Goal: Task Accomplishment & Management: Complete application form

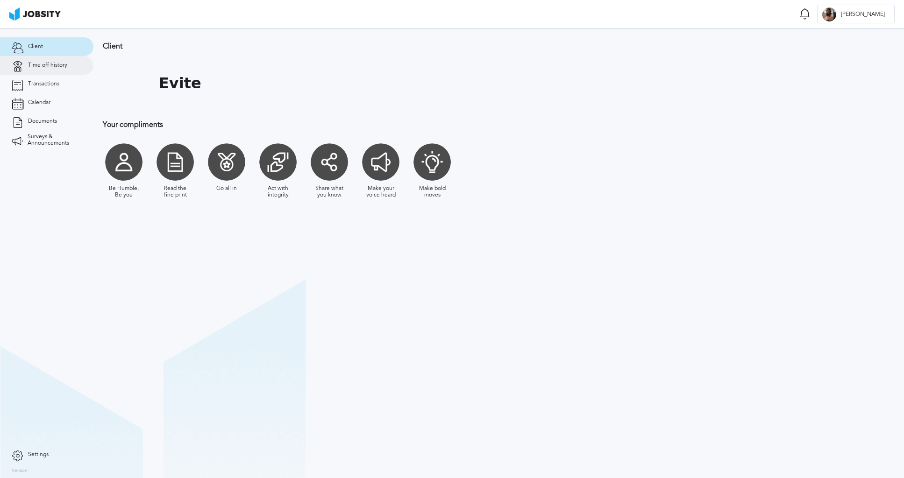
click at [64, 69] on link "Time off history" at bounding box center [46, 65] width 93 height 19
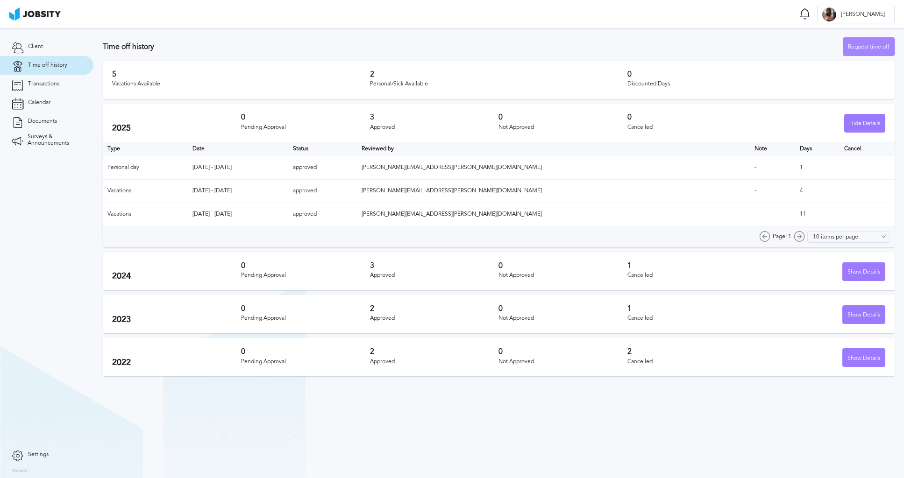
click at [855, 45] on div "Request time off" at bounding box center [868, 47] width 51 height 19
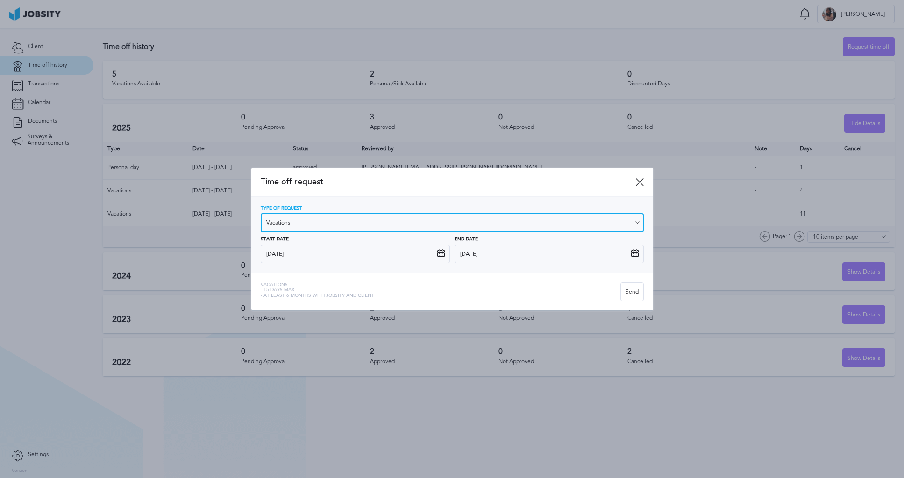
click at [334, 219] on input "Vacations" at bounding box center [452, 222] width 383 height 19
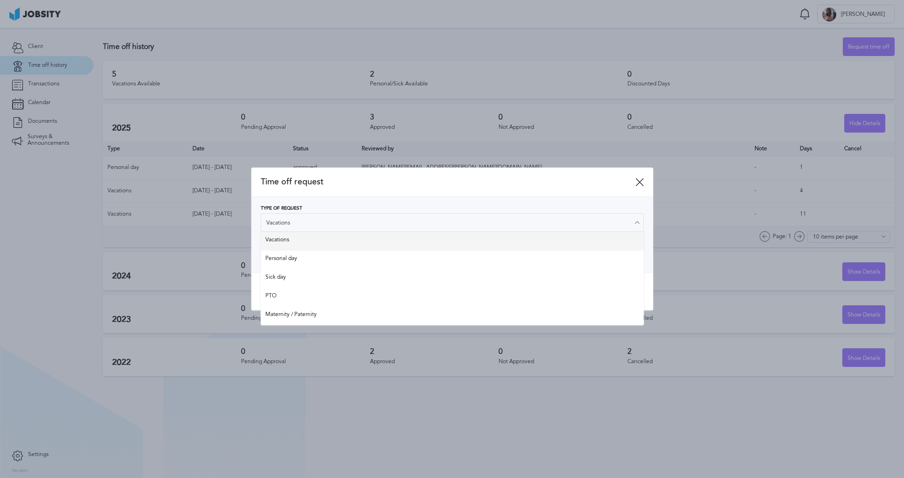
click at [319, 238] on div "Type of Request Vacations Vacations Personal day Sick day PTO Maternity / Pater…" at bounding box center [452, 234] width 383 height 57
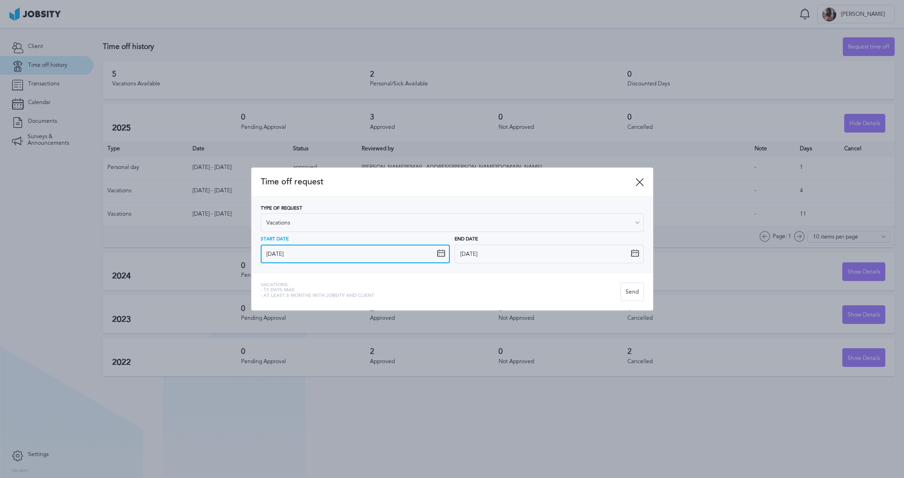
click at [347, 255] on input "[DATE]" at bounding box center [355, 254] width 189 height 19
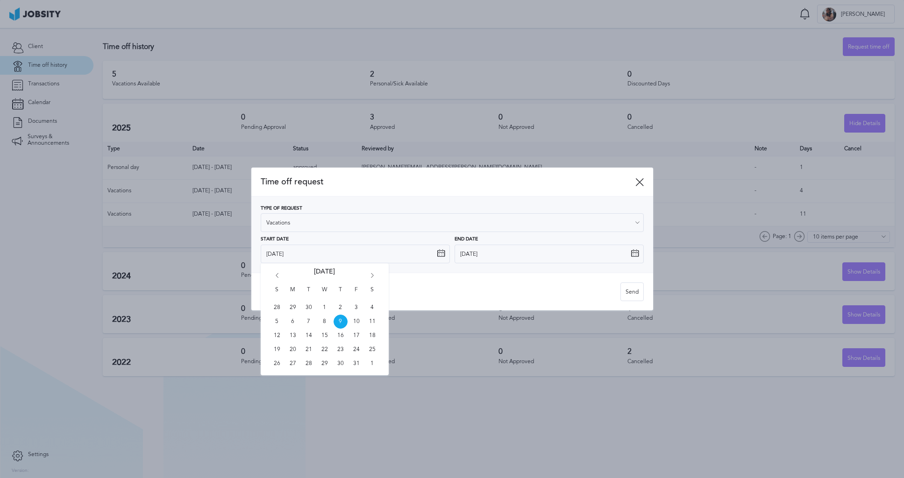
click at [370, 273] on icon "Go forward 1 month" at bounding box center [372, 277] width 8 height 8
click at [371, 273] on icon "Go forward 1 month" at bounding box center [372, 277] width 8 height 8
click at [294, 337] on span "15" at bounding box center [293, 336] width 14 height 14
type input "[DATE]"
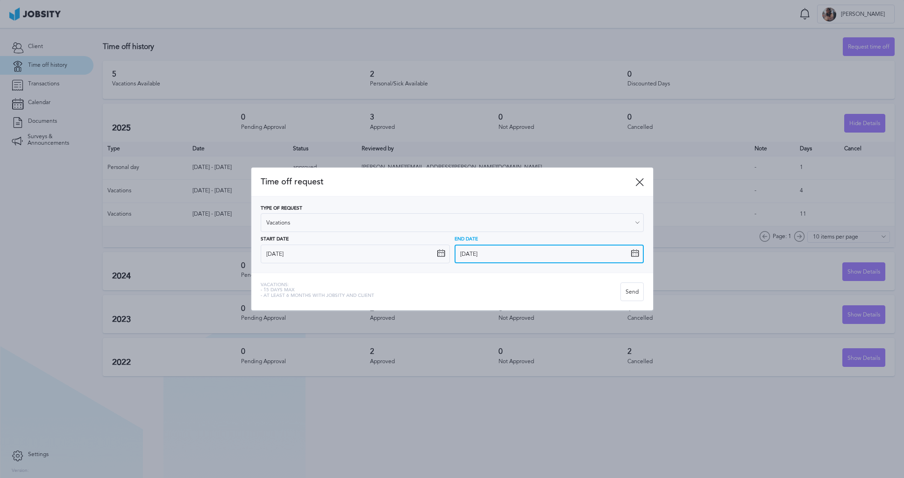
click at [506, 255] on input "[DATE]" at bounding box center [548, 254] width 189 height 19
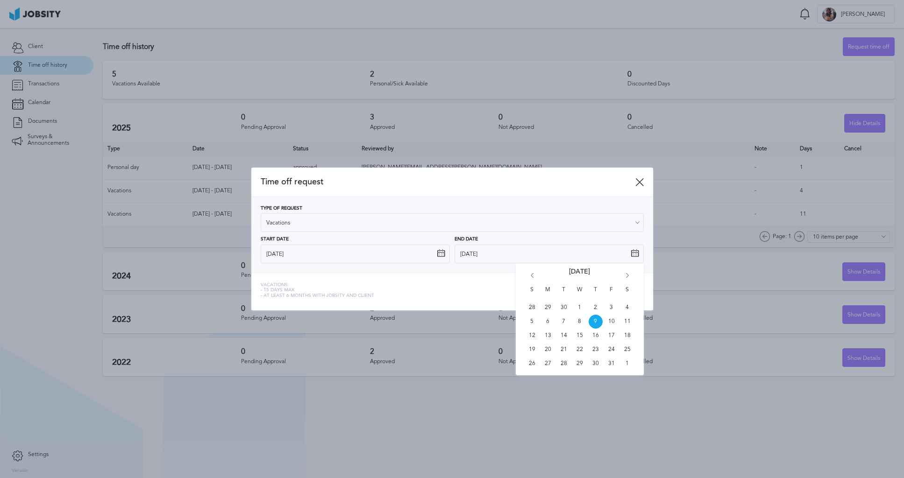
click at [631, 277] on icon "Go forward 1 month" at bounding box center [627, 277] width 8 height 8
click at [612, 337] on span "19" at bounding box center [611, 336] width 14 height 14
type input "[DATE]"
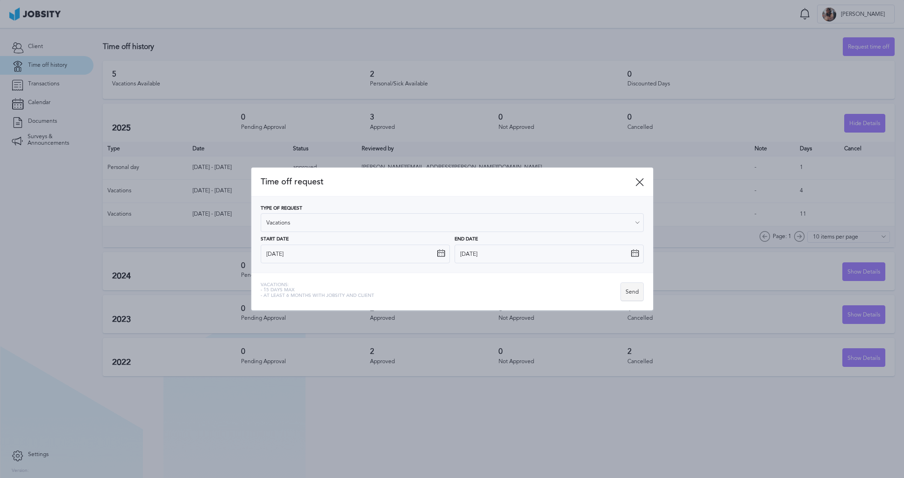
click at [625, 291] on div "Send" at bounding box center [632, 292] width 22 height 19
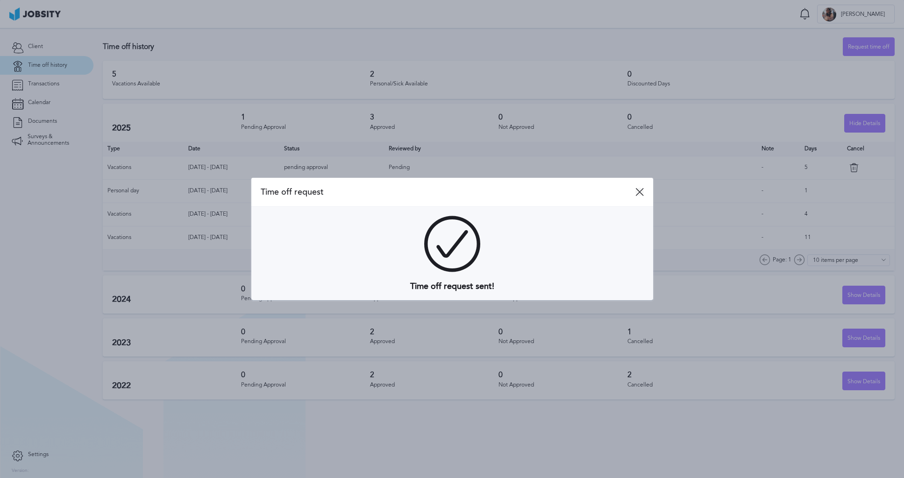
click at [637, 194] on icon at bounding box center [639, 192] width 8 height 8
